Goal: Navigation & Orientation: Find specific page/section

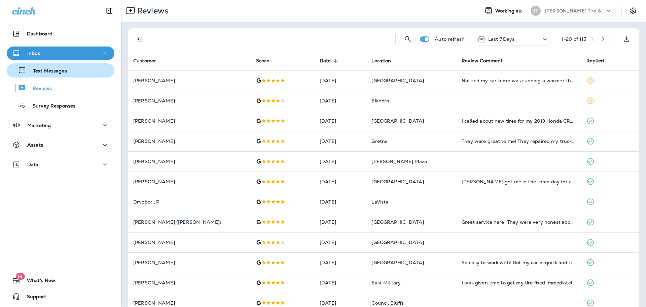
click at [54, 72] on p "Text Messages" at bounding box center [46, 71] width 41 height 6
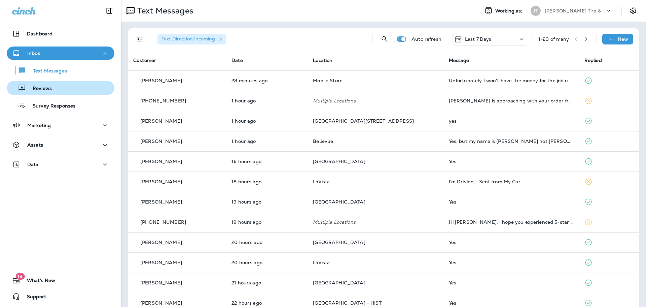
click at [48, 86] on p "Reviews" at bounding box center [39, 89] width 26 height 6
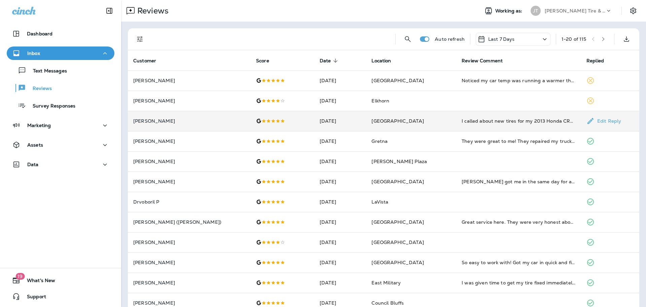
click at [500, 126] on td "I called about new tires for my 2013 Honda CRV at noon. They informed me they h…" at bounding box center [518, 121] width 125 height 20
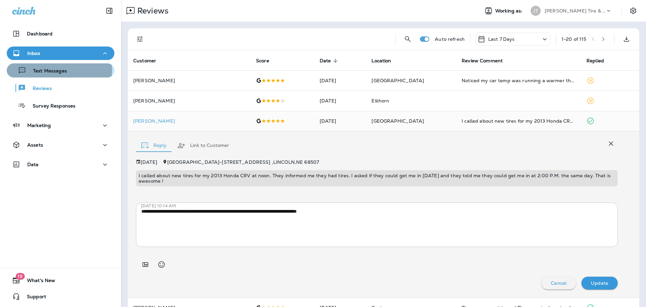
click at [59, 70] on p "Text Messages" at bounding box center [46, 71] width 41 height 6
